Goal: Use online tool/utility: Use online tool/utility

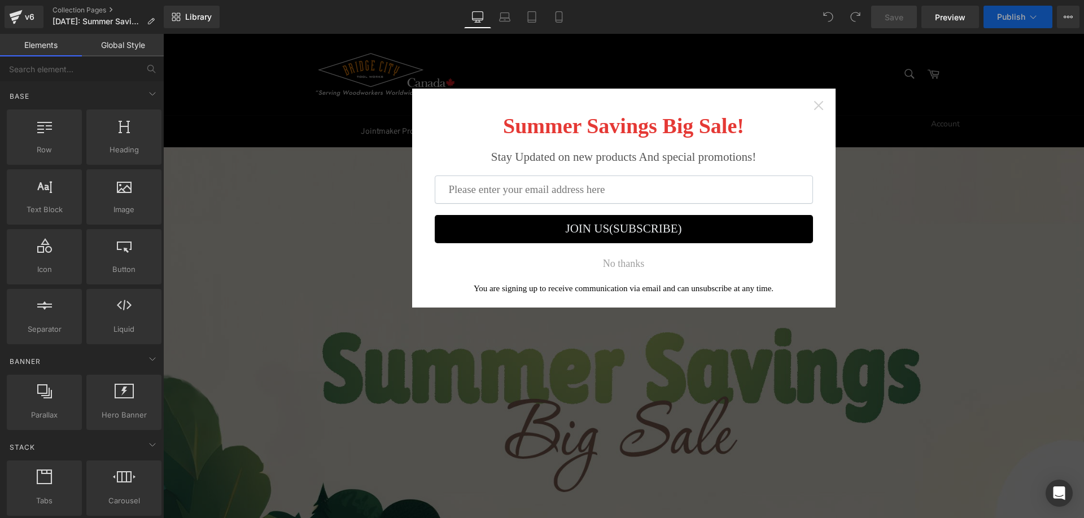
click at [820, 106] on icon "Close widget" at bounding box center [818, 105] width 11 height 11
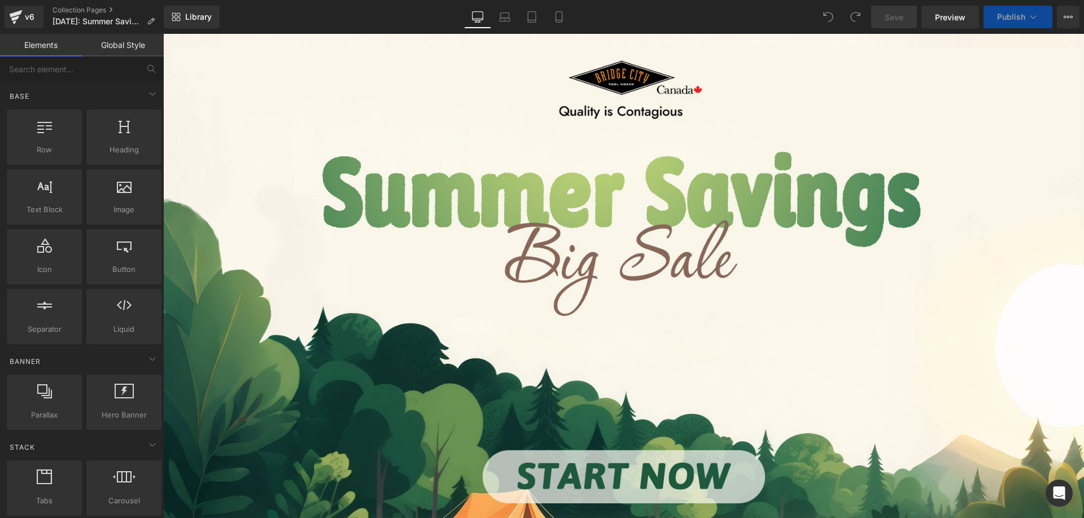
scroll to position [169, 0]
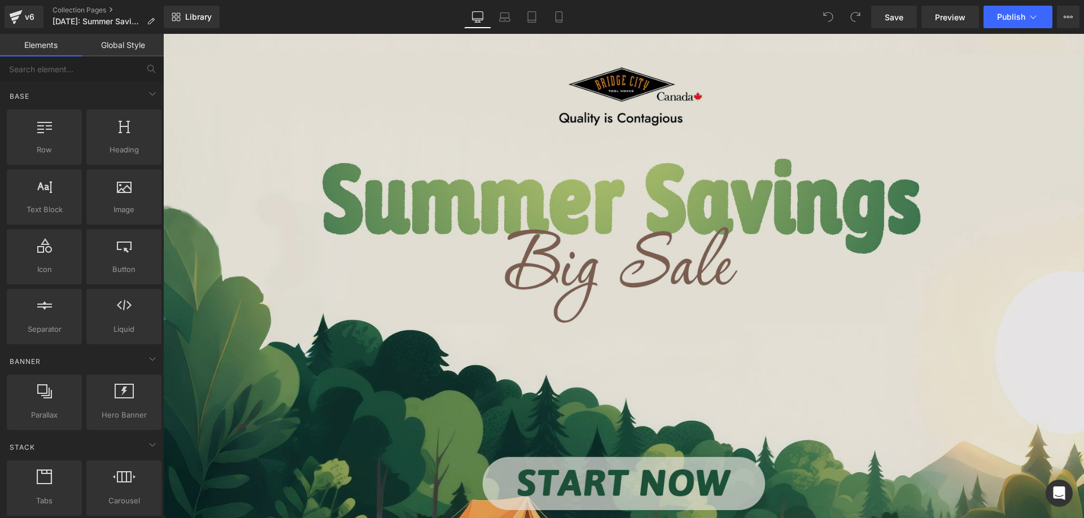
click at [391, 253] on img at bounding box center [623, 285] width 921 height 615
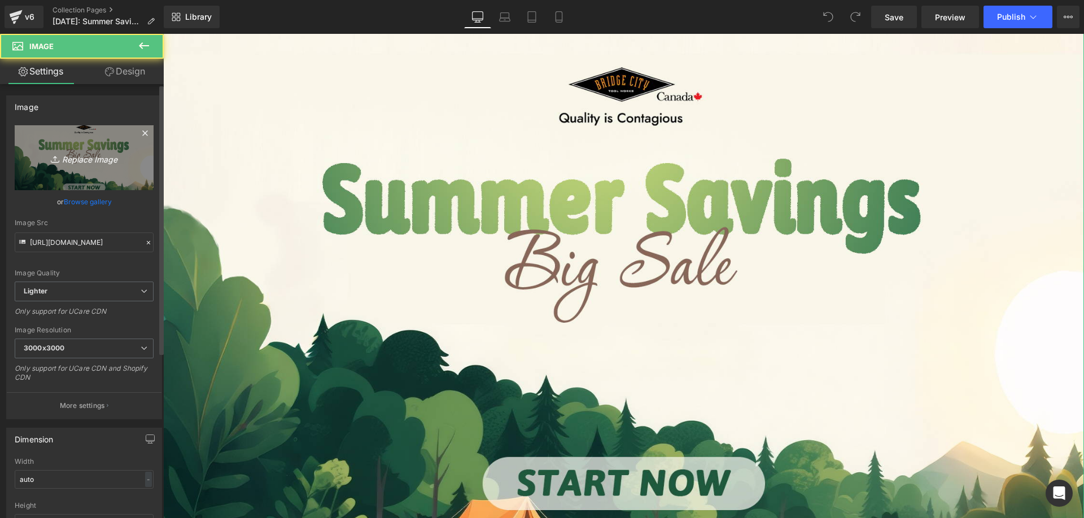
click at [61, 168] on link "Replace Image" at bounding box center [84, 157] width 139 height 65
type input "C:\fakepath\bcedm_01.jpg"
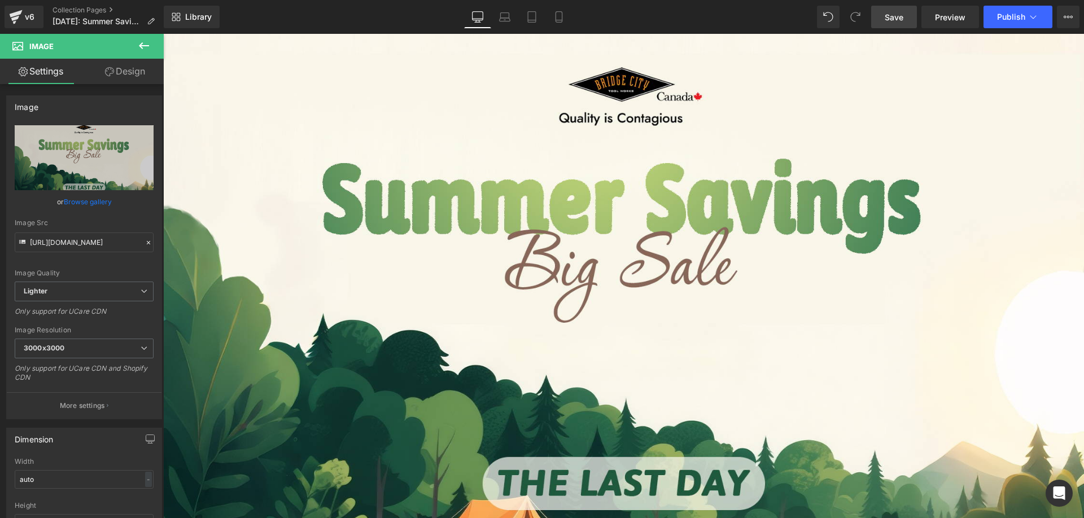
drag, startPoint x: 893, startPoint y: 13, endPoint x: 268, endPoint y: 95, distance: 630.8
click at [893, 13] on span "Save" at bounding box center [893, 17] width 19 height 12
